Goal: Transaction & Acquisition: Book appointment/travel/reservation

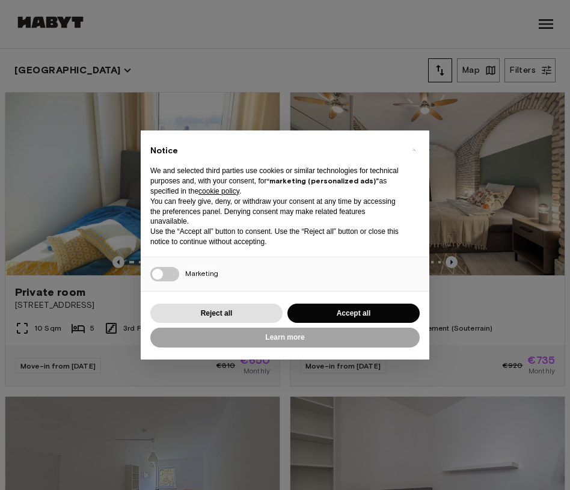
scroll to position [250, 0]
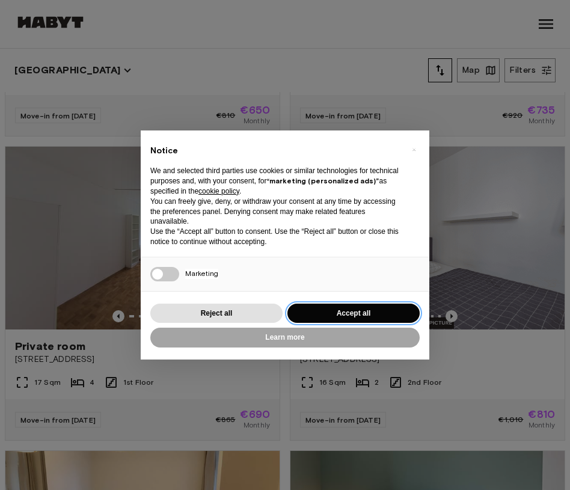
click at [302, 318] on button "Accept all" at bounding box center [354, 314] width 132 height 20
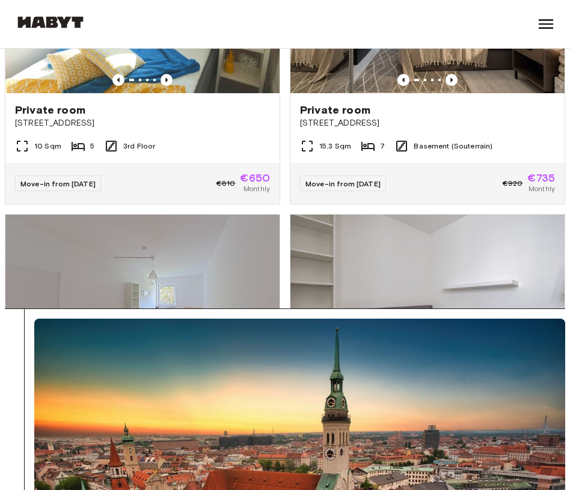
scroll to position [0, 0]
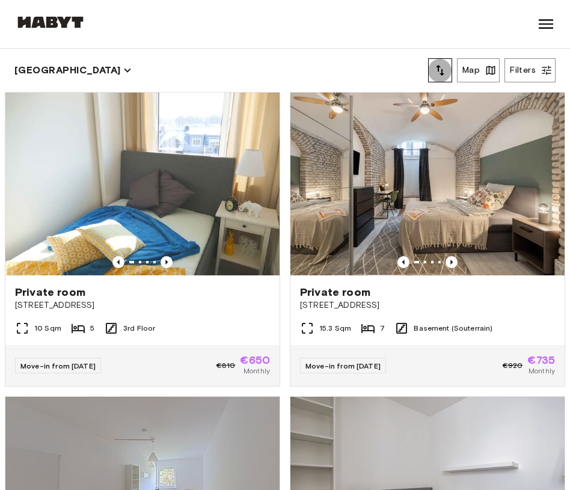
click at [448, 70] on icon "tune" at bounding box center [440, 70] width 14 height 14
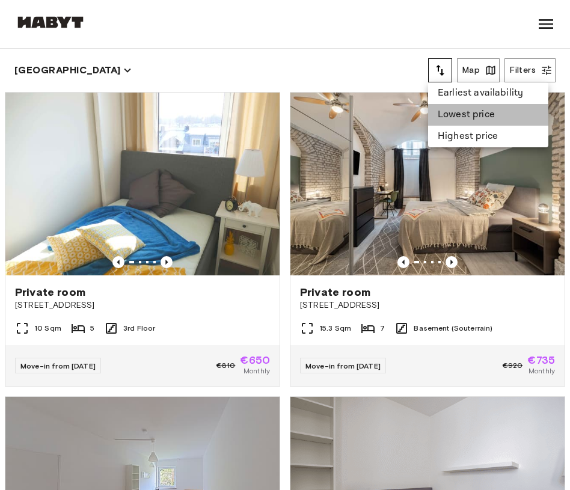
click at [477, 119] on li "Lowest price" at bounding box center [488, 115] width 120 height 22
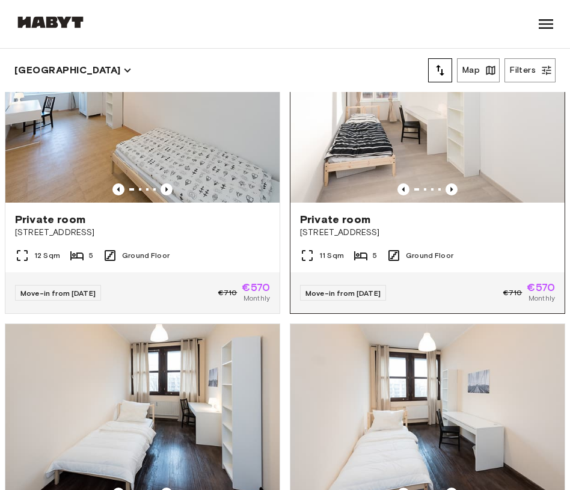
scroll to position [39, 0]
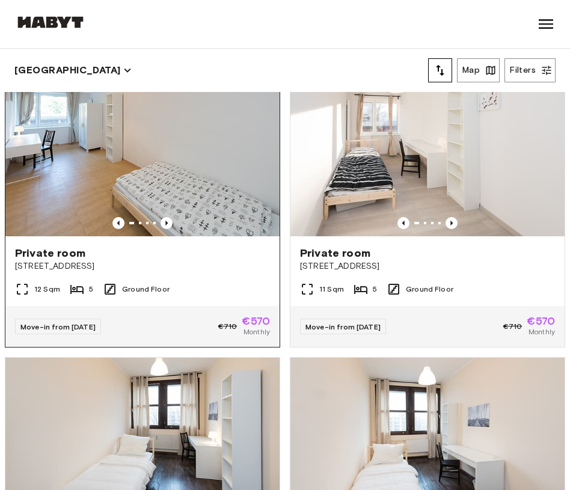
click at [196, 272] on span "Grünwalderstraße 117" at bounding box center [142, 267] width 255 height 12
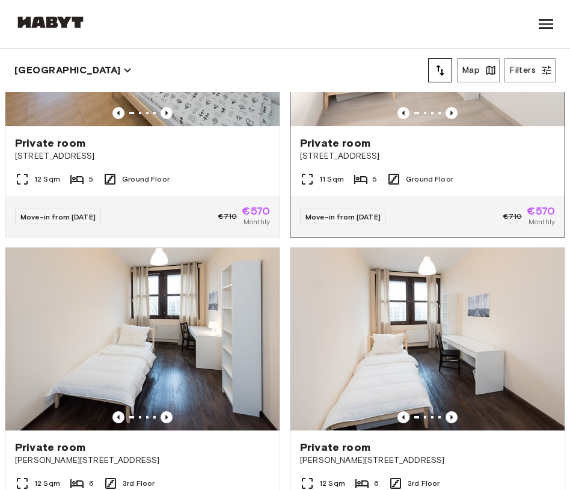
scroll to position [150, 0]
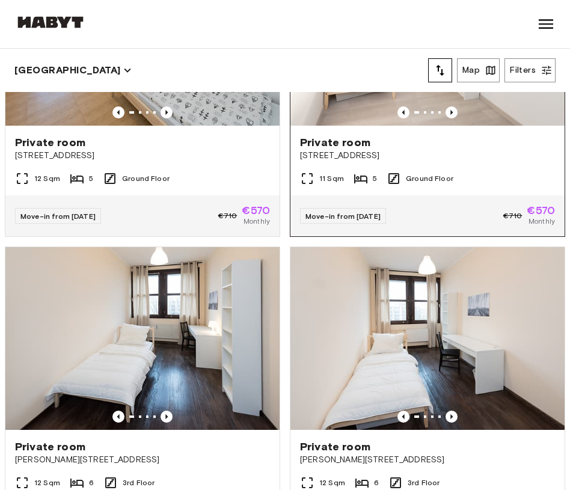
click at [443, 209] on div "Move-in from 04 Nov 25 €710 €570 Monthly" at bounding box center [428, 216] width 274 height 41
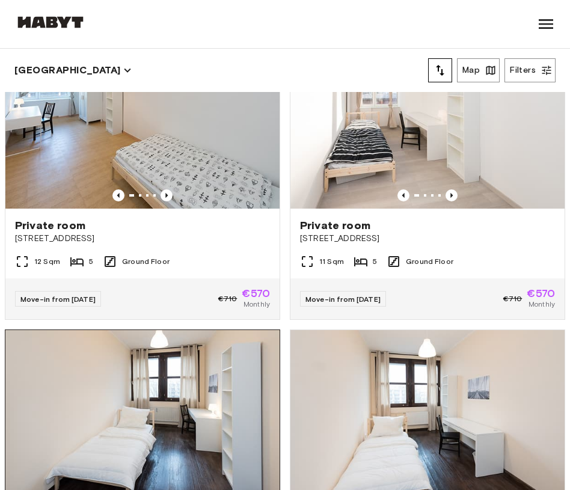
scroll to position [0, 0]
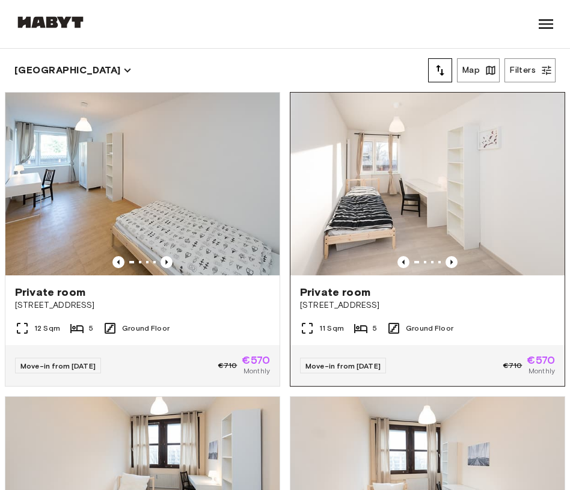
click at [372, 307] on span "[STREET_ADDRESS]" at bounding box center [427, 306] width 255 height 12
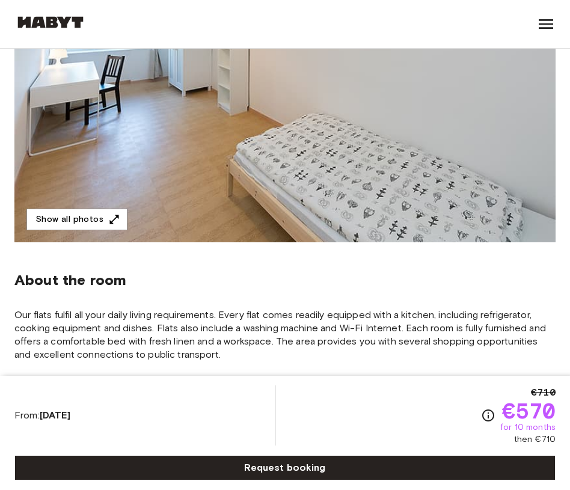
scroll to position [236, 0]
click at [284, 347] on span "Our flats fulfil all your daily living requirements. Every flat comes readily e…" at bounding box center [284, 334] width 541 height 53
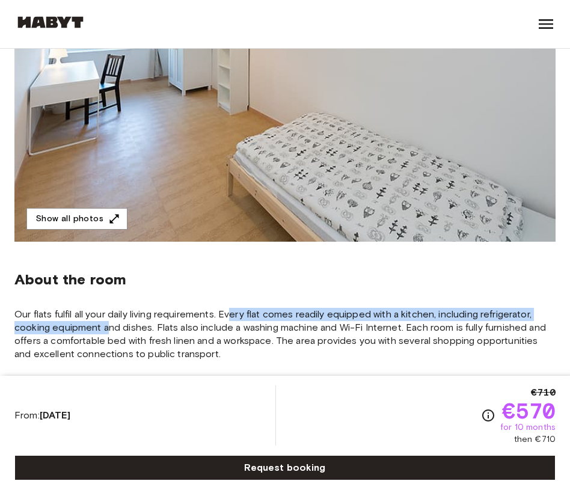
drag, startPoint x: 105, startPoint y: 325, endPoint x: 235, endPoint y: 309, distance: 130.4
click at [235, 309] on span "Our flats fulfil all your daily living requirements. Every flat comes readily e…" at bounding box center [284, 334] width 541 height 53
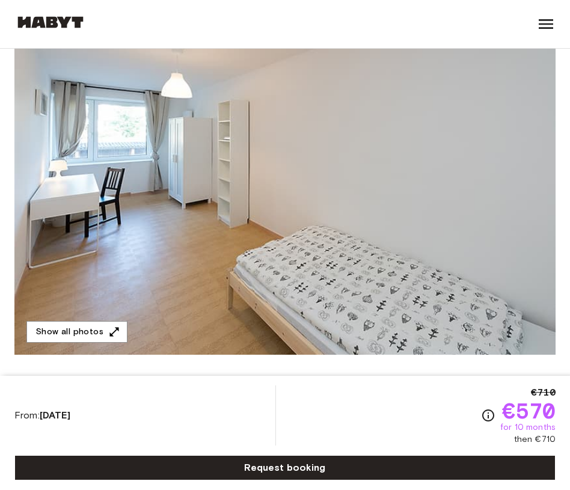
scroll to position [147, 0]
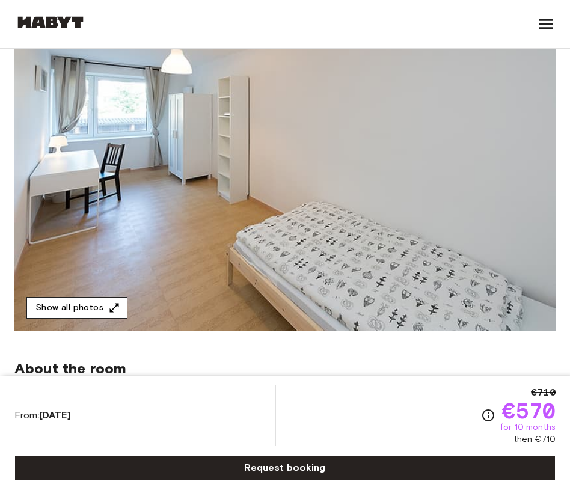
click at [98, 316] on button "Show all photos" at bounding box center [76, 308] width 101 height 22
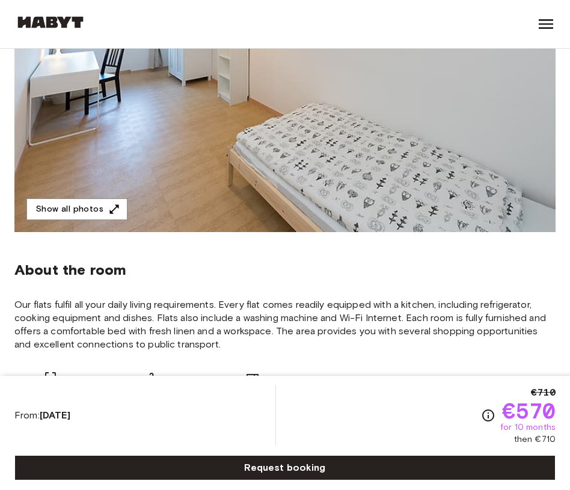
scroll to position [250, 0]
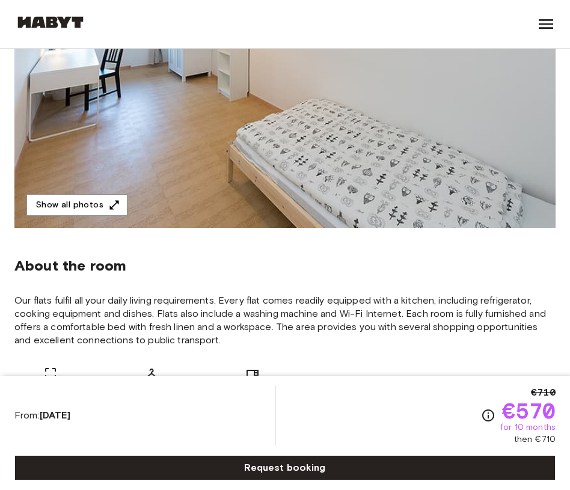
click at [516, 432] on span "for 10 months" at bounding box center [528, 428] width 55 height 12
drag, startPoint x: 516, startPoint y: 432, endPoint x: 548, endPoint y: 434, distance: 31.4
click at [548, 434] on div "€710 €570 for 10 months then €710" at bounding box center [528, 416] width 55 height 60
click at [548, 434] on span "then €710" at bounding box center [535, 440] width 42 height 12
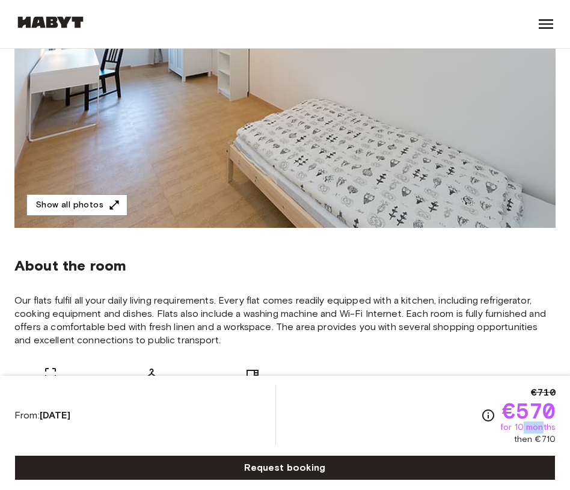
drag, startPoint x: 522, startPoint y: 425, endPoint x: 545, endPoint y: 427, distance: 22.9
click at [545, 427] on span "for 10 months" at bounding box center [528, 428] width 55 height 12
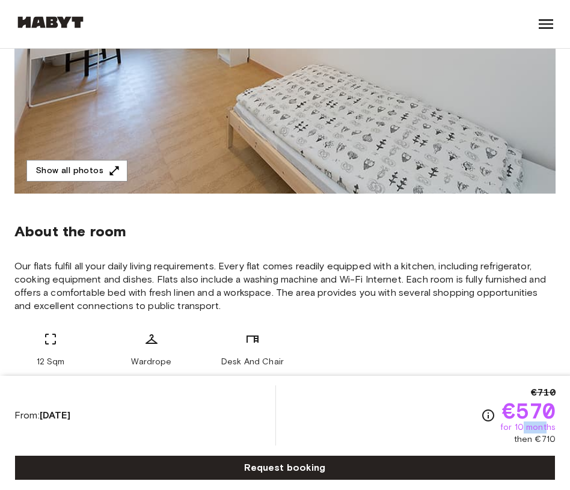
scroll to position [286, 0]
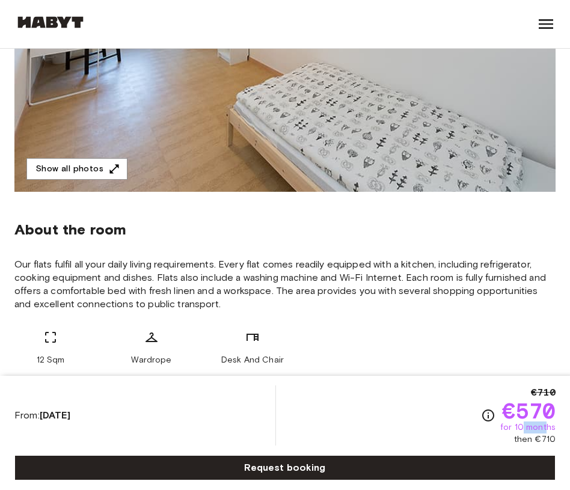
click at [543, 427] on span "for 10 months" at bounding box center [528, 428] width 55 height 12
drag, startPoint x: 542, startPoint y: 427, endPoint x: 516, endPoint y: 430, distance: 26.6
click at [516, 430] on span "for 10 months" at bounding box center [528, 428] width 55 height 12
click at [559, 425] on div "Room Apartment Building Neighborhood Costs From: Nov 4 2025 €710 €570 for 10 mo…" at bounding box center [285, 433] width 570 height 114
drag, startPoint x: 559, startPoint y: 425, endPoint x: 517, endPoint y: 428, distance: 41.6
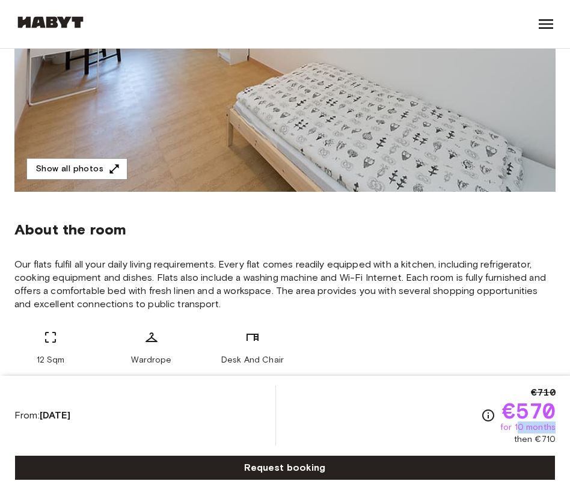
click at [517, 428] on div "Room Apartment Building Neighborhood Costs From: Nov 4 2025 €710 €570 for 10 mo…" at bounding box center [285, 433] width 570 height 114
click at [527, 411] on span "€570" at bounding box center [529, 411] width 54 height 22
click at [524, 413] on span "€570" at bounding box center [529, 411] width 54 height 22
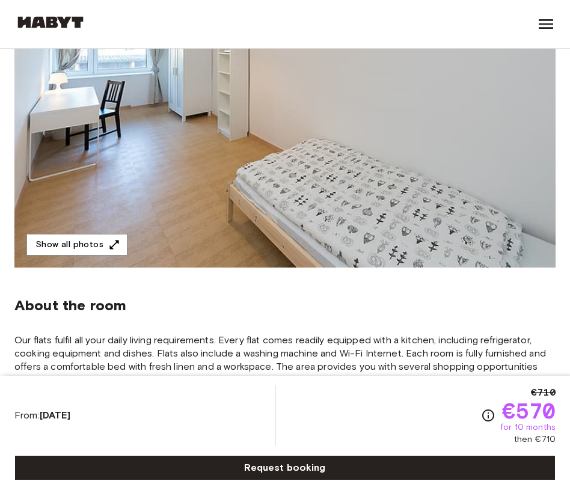
scroll to position [168, 0]
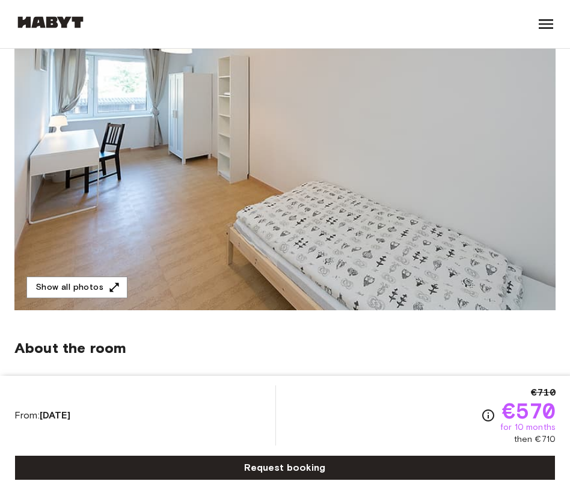
click at [489, 416] on icon "Check cost overview for full price breakdown. Please note that discounts apply …" at bounding box center [488, 416] width 14 height 14
click at [495, 404] on div "€710 €570 for 10 months then €710" at bounding box center [518, 416] width 75 height 60
click at [493, 407] on div "€710 €570 for 10 months then €710" at bounding box center [518, 416] width 75 height 60
click at [490, 409] on icon "Check cost overview for full price breakdown. Please note that discounts apply …" at bounding box center [488, 416] width 14 height 14
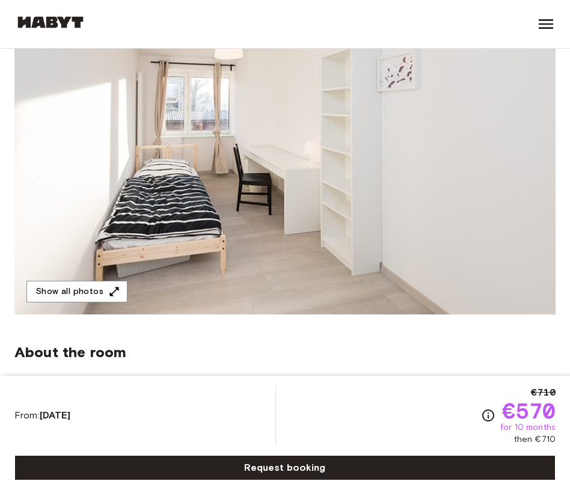
scroll to position [365, 0]
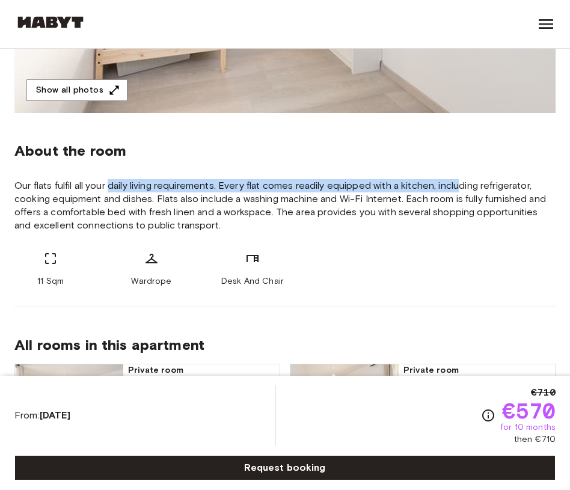
drag, startPoint x: 112, startPoint y: 187, endPoint x: 467, endPoint y: 188, distance: 355.0
click at [465, 188] on span "Our flats fulfil all your daily living requirements. Every flat comes readily e…" at bounding box center [284, 205] width 541 height 53
click at [467, 188] on span "Our flats fulfil all your daily living requirements. Every flat comes readily e…" at bounding box center [284, 205] width 541 height 53
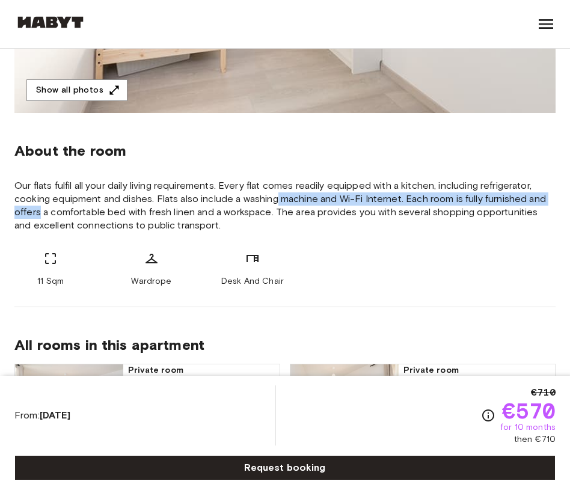
drag, startPoint x: 40, startPoint y: 211, endPoint x: 276, endPoint y: 204, distance: 236.5
click at [276, 201] on span "Our flats fulfil all your daily living requirements. Every flat comes readily e…" at bounding box center [284, 205] width 541 height 53
click at [276, 205] on span "Our flats fulfil all your daily living requirements. Every flat comes readily e…" at bounding box center [284, 205] width 541 height 53
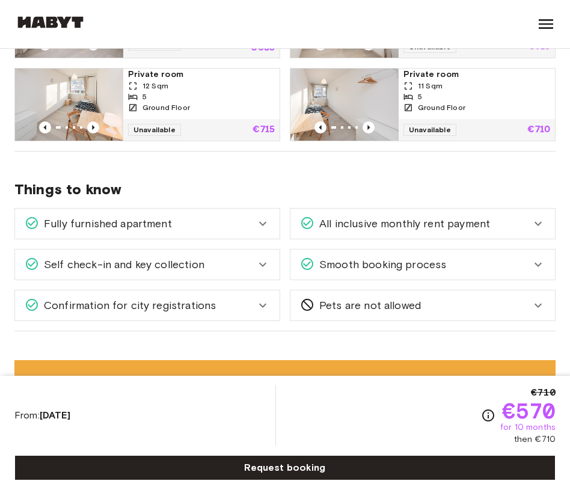
scroll to position [700, 0]
